Goal: Complete application form

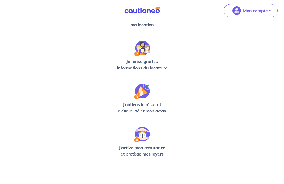
scroll to position [148, 0]
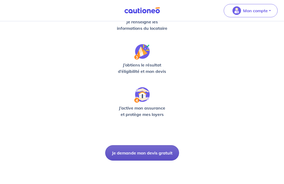
click at [123, 157] on button "Je demande mon devis gratuit" at bounding box center [142, 152] width 74 height 15
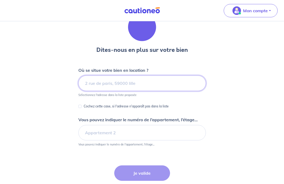
scroll to position [22, 0]
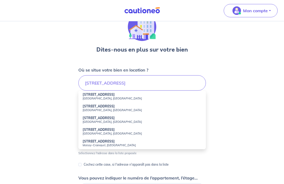
click at [111, 119] on strong "[STREET_ADDRESS]" at bounding box center [99, 118] width 32 height 4
type input "[STREET_ADDRESS]"
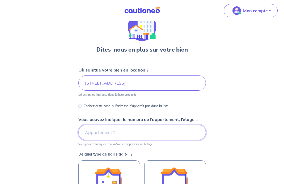
click at [109, 130] on input "Vous pouvez indiquer le numéro de l’appartement, l’étage..." at bounding box center [141, 131] width 127 height 15
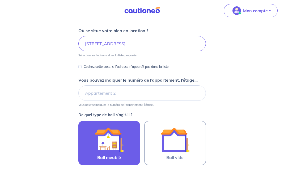
click at [108, 128] on img at bounding box center [109, 139] width 29 height 29
click at [0, 0] on input "Bail meublé" at bounding box center [0, 0] width 0 height 0
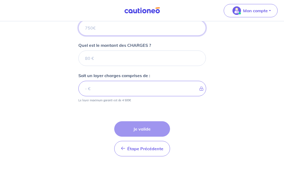
scroll to position [181, 0]
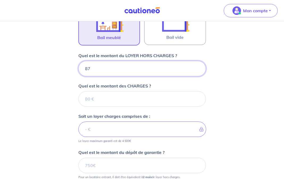
type input "875"
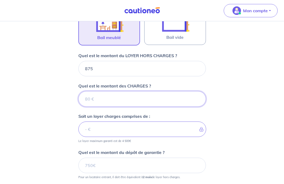
click at [97, 100] on input "Quel est le montant des CHARGES ?" at bounding box center [141, 98] width 127 height 15
type input "75"
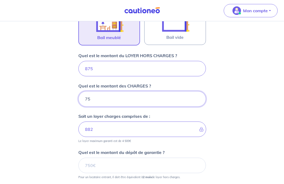
type input "950"
type input "75"
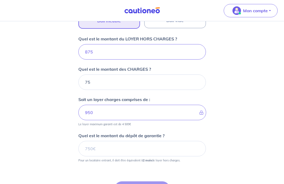
scroll to position [198, 0]
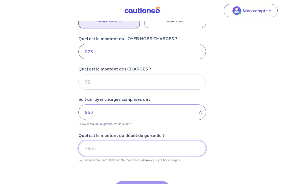
click at [100, 153] on input "Quel est le montant du dépôt de garantie ?" at bounding box center [141, 147] width 127 height 15
type input "1750"
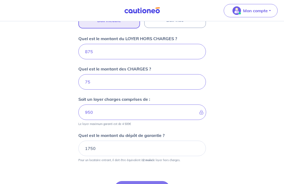
scroll to position [228, 0]
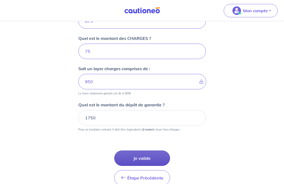
click at [116, 156] on button "Je valide" at bounding box center [142, 157] width 56 height 15
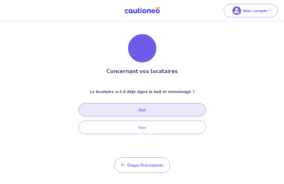
click at [124, 111] on button "Oui" at bounding box center [141, 109] width 127 height 13
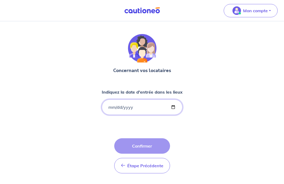
click at [109, 106] on input "Indiquez la date d'entrée dans les lieux" at bounding box center [142, 106] width 81 height 15
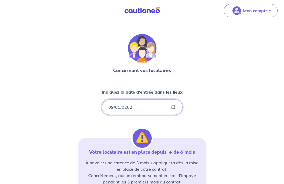
type input "[DATE]"
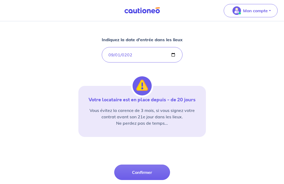
scroll to position [53, 0]
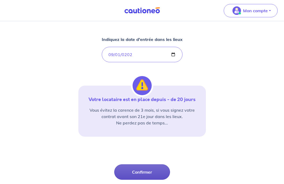
click at [127, 166] on button "Confirmer" at bounding box center [142, 171] width 56 height 15
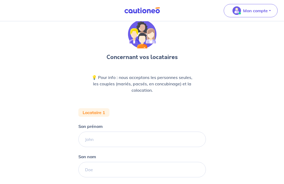
scroll to position [16, 0]
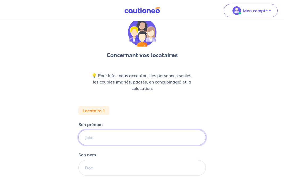
click at [118, 138] on input "Son prénom" at bounding box center [141, 137] width 127 height 15
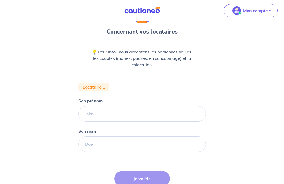
scroll to position [41, 0]
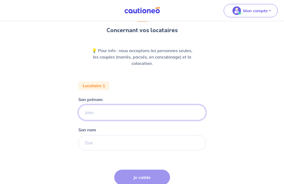
click at [107, 115] on input "Son prénom" at bounding box center [141, 112] width 127 height 15
type input "Aurélie"
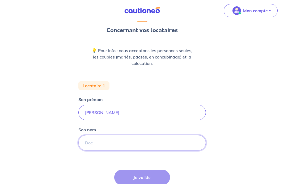
click at [96, 144] on input "Son nom" at bounding box center [141, 142] width 127 height 15
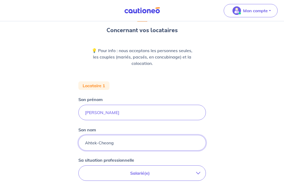
type input "Ahtek-Cheong"
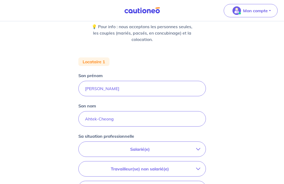
scroll to position [66, 0]
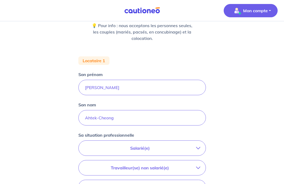
click at [266, 8] on p "Mon compte" at bounding box center [255, 10] width 25 height 6
drag, startPoint x: 115, startPoint y: 116, endPoint x: 50, endPoint y: 109, distance: 65.0
click at [56, 112] on div "Concernant vos locataires 💡 Pour info : nous acceptons les personnes seules, le…" at bounding box center [142, 127] width 284 height 344
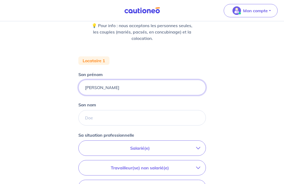
drag, startPoint x: 104, startPoint y: 85, endPoint x: 56, endPoint y: 86, distance: 48.1
click at [56, 87] on div "Concernant vos locataires 💡 Pour info : nous acceptons les personnes seules, le…" at bounding box center [142, 127] width 284 height 344
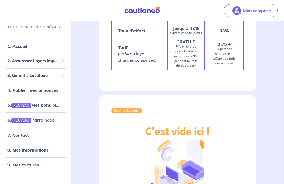
scroll to position [807, 0]
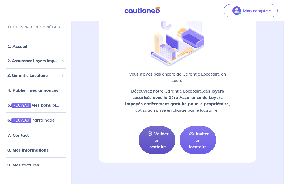
click at [151, 134] on link "Valider un locataire" at bounding box center [157, 140] width 37 height 28
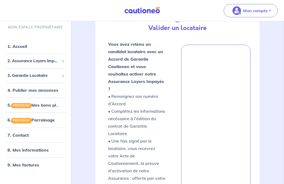
scroll to position [94, 0]
click at [27, 49] on link "1. Accueil" at bounding box center [16, 46] width 19 height 5
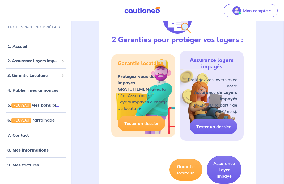
scroll to position [285, 0]
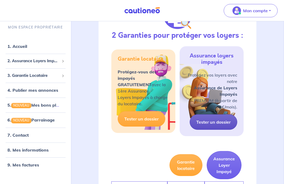
click at [215, 119] on link "Tester un dossier" at bounding box center [214, 121] width 48 height 15
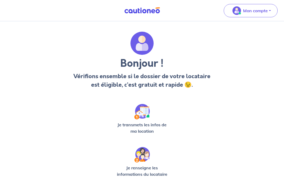
scroll to position [148, 0]
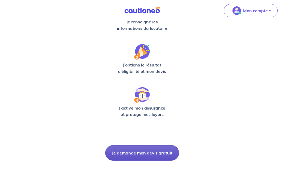
click at [144, 153] on button "Je demande mon devis gratuit" at bounding box center [142, 152] width 74 height 15
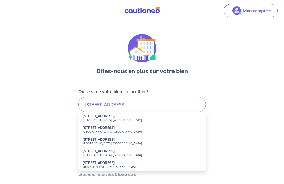
click at [121, 140] on li "[STREET_ADDRESS]" at bounding box center [141, 141] width 127 height 12
type input "[STREET_ADDRESS]"
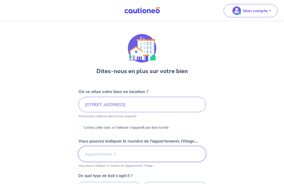
click at [112, 149] on input "Vous pouvez indiquer le numéro de l’appartement, l’étage..." at bounding box center [141, 153] width 127 height 15
type input "1er"
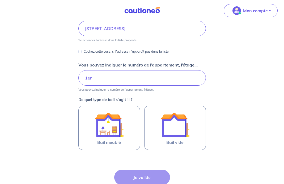
scroll to position [77, 0]
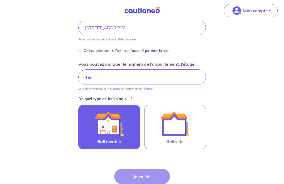
click at [124, 133] on div at bounding box center [109, 123] width 48 height 29
click at [0, 0] on input "Bail meublé" at bounding box center [0, 0] width 0 height 0
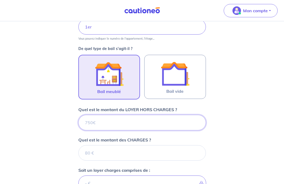
scroll to position [127, 0]
type input "87"
type input "873"
type input "875"
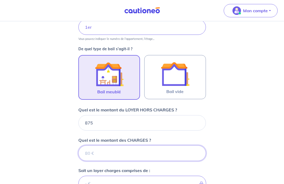
click at [119, 160] on input "Quel est le montant des CHARGES ?" at bounding box center [141, 152] width 127 height 15
type input "75"
type input "882"
type input "75"
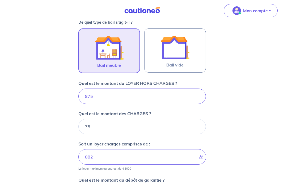
type input "950"
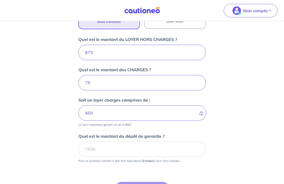
scroll to position [198, 0]
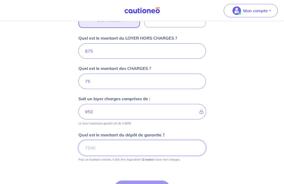
click at [120, 149] on input "Quel est le montant du dépôt de garantie ?" at bounding box center [141, 147] width 127 height 15
type input "1750"
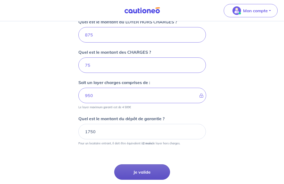
scroll to position [229, 0]
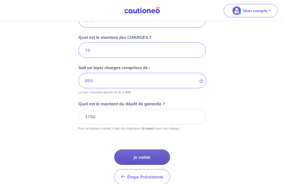
click at [129, 153] on button "Je valide" at bounding box center [142, 156] width 56 height 15
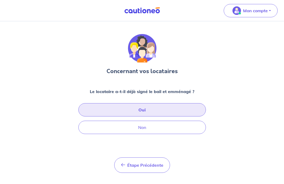
click at [134, 110] on button "Oui" at bounding box center [141, 109] width 127 height 13
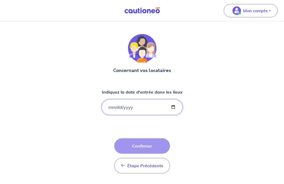
click at [134, 110] on input "Indiquez la date d'entrée dans les lieux" at bounding box center [142, 106] width 81 height 15
click at [118, 105] on input "Indiquez la date d'entrée dans les lieux" at bounding box center [142, 106] width 81 height 15
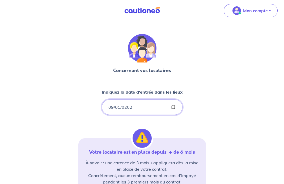
type input "[DATE]"
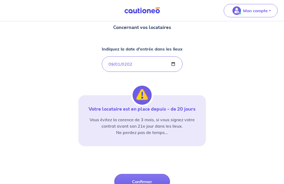
scroll to position [50, 0]
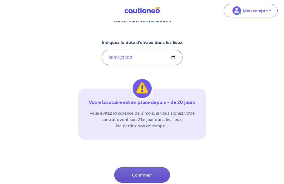
click at [129, 170] on button "Confirmer" at bounding box center [142, 174] width 56 height 15
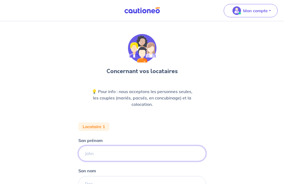
click at [126, 149] on input "Son prénom" at bounding box center [141, 152] width 127 height 15
type input "[PERSON_NAME]"
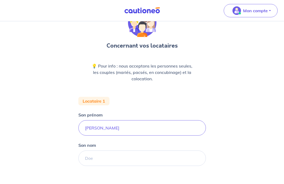
scroll to position [27, 0]
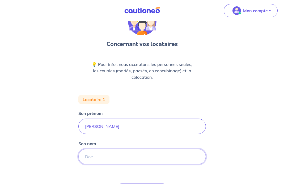
click at [123, 153] on input "Son nom" at bounding box center [141, 156] width 127 height 15
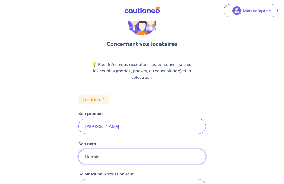
type input "Hermine"
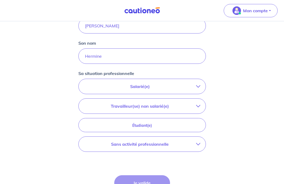
scroll to position [128, 0]
click at [143, 93] on button "Salarié(e)" at bounding box center [142, 86] width 127 height 15
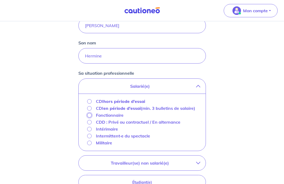
click at [89, 117] on input "Fonctionnaire" at bounding box center [89, 115] width 5 height 5
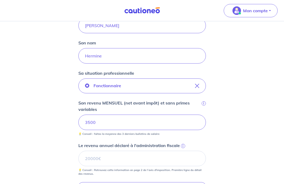
click at [82, 130] on small "💡 Conseil : faites la moyenne des 3 derniers bulletins de salaire" at bounding box center [141, 133] width 127 height 6
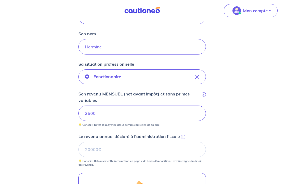
scroll to position [155, 0]
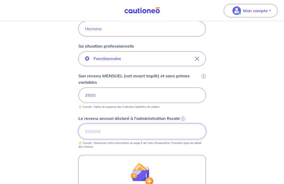
click at [127, 137] on input "Le revenu annuel déclaré à l'administration fiscale i" at bounding box center [141, 130] width 127 height 15
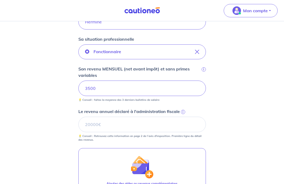
scroll to position [162, 0]
click at [180, 111] on div "i" at bounding box center [182, 110] width 5 height 5
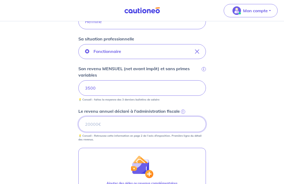
click at [180, 116] on input "Le revenu annuel déclaré à l'administration fiscale i" at bounding box center [141, 123] width 127 height 15
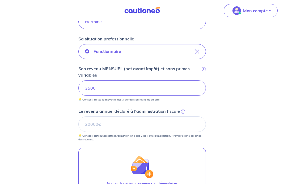
click at [183, 111] on span "i" at bounding box center [183, 111] width 4 height 4
click at [183, 116] on input "Le revenu annuel déclaré à l'administration fiscale i" at bounding box center [141, 123] width 127 height 15
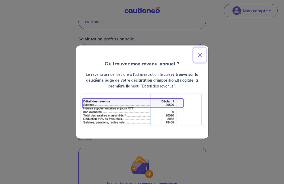
click at [202, 55] on button "Close" at bounding box center [199, 55] width 13 height 15
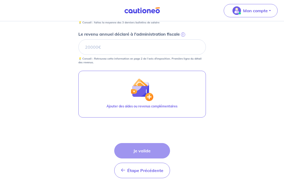
scroll to position [261, 0]
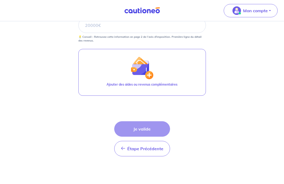
click at [132, 132] on div "Étape Précédente Précédent Je valide Je valide" at bounding box center [142, 138] width 56 height 35
click at [115, 31] on input "Le revenu annuel déclaré à l'administration fiscale i" at bounding box center [141, 25] width 127 height 15
